Goal: Task Accomplishment & Management: Complete application form

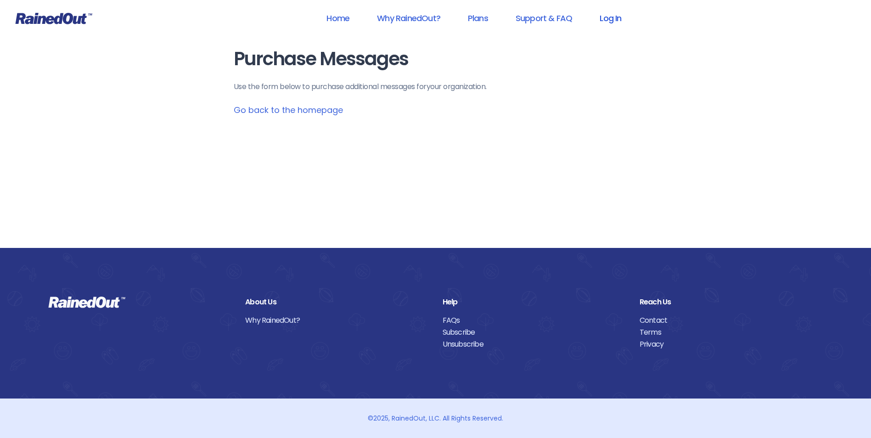
click at [606, 14] on link "Log In" at bounding box center [610, 18] width 45 height 21
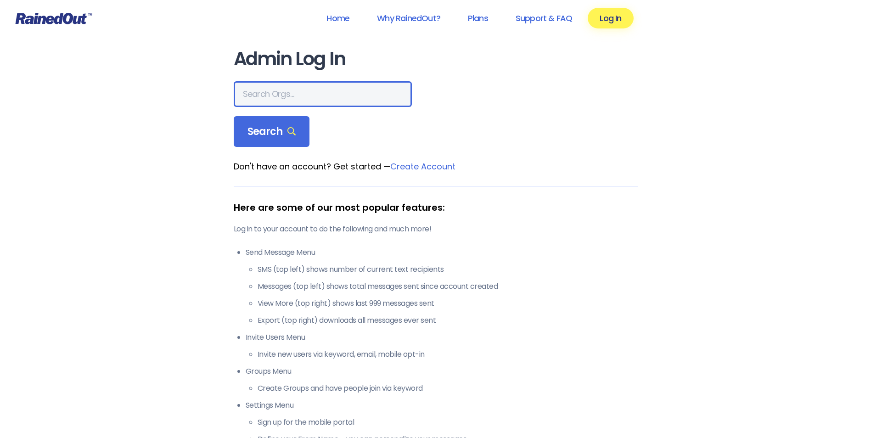
click at [288, 97] on input "text" at bounding box center [323, 94] width 178 height 26
type input "city of poway"
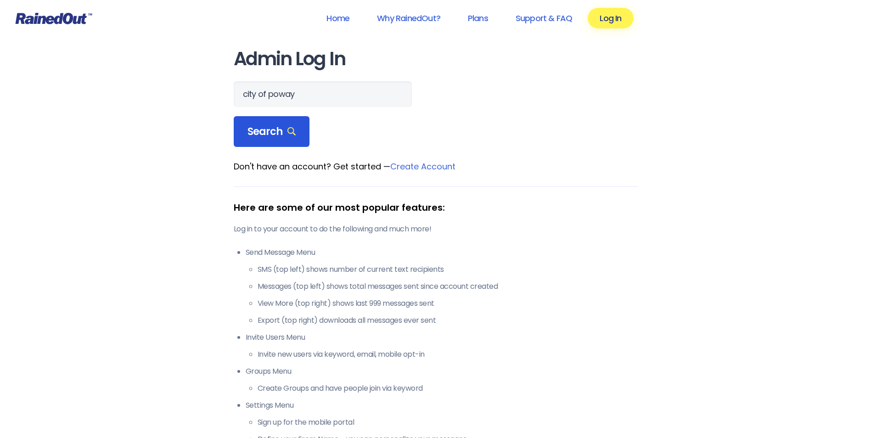
click at [293, 136] on span "Search" at bounding box center [272, 131] width 49 height 13
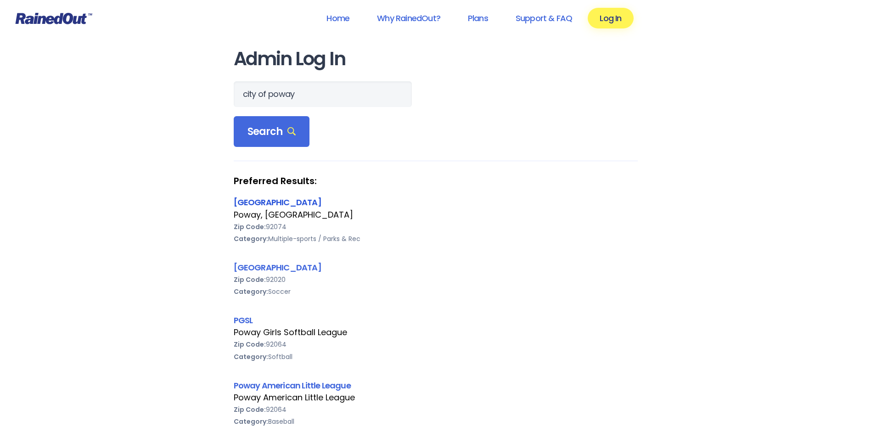
click at [276, 204] on link "[GEOGRAPHIC_DATA]" at bounding box center [278, 202] width 88 height 11
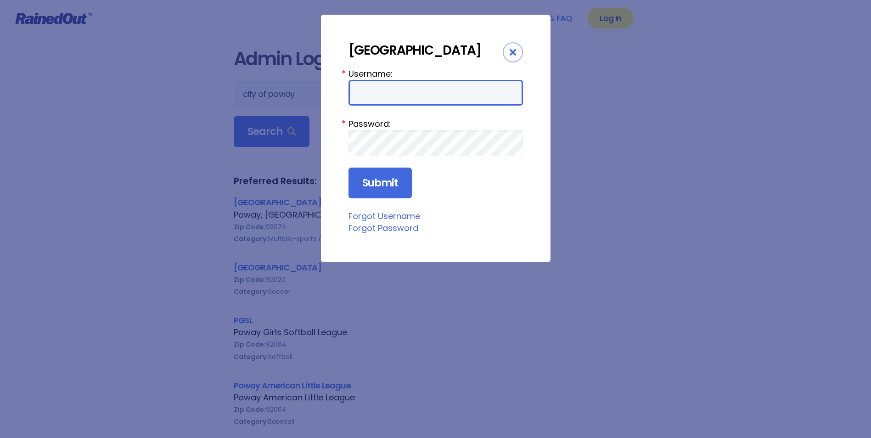
click at [392, 94] on input "Username:" at bounding box center [436, 93] width 175 height 26
type input "cpark"
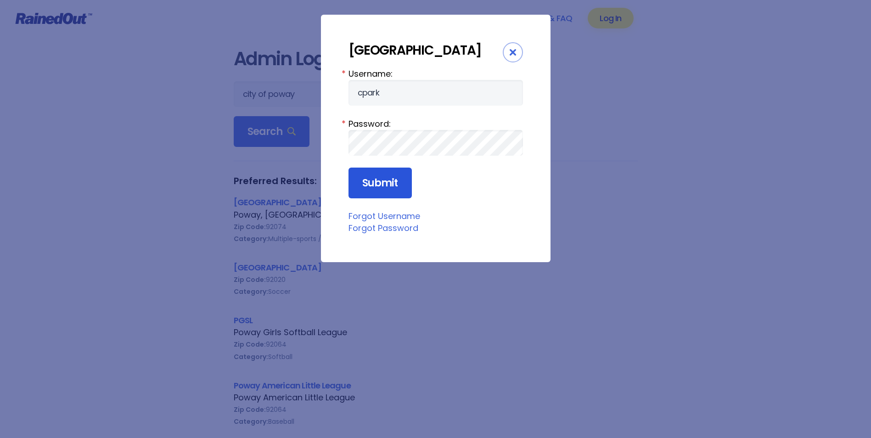
click at [377, 188] on input "Submit" at bounding box center [380, 183] width 63 height 31
